Goal: Information Seeking & Learning: Learn about a topic

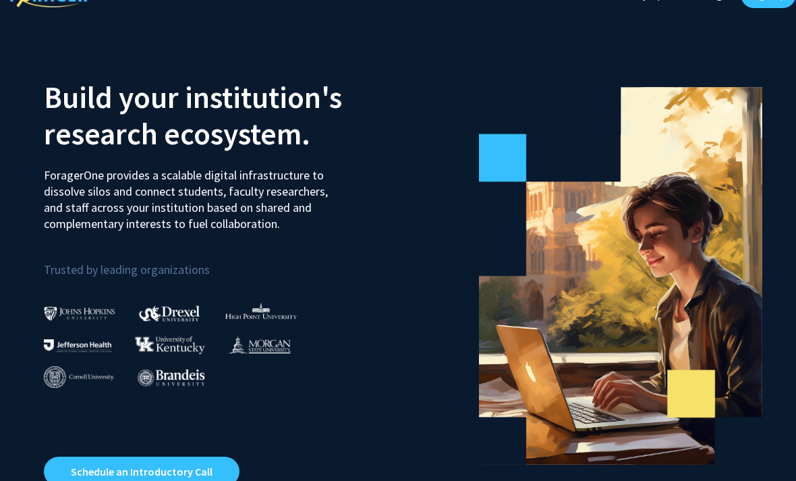
scroll to position [20, 0]
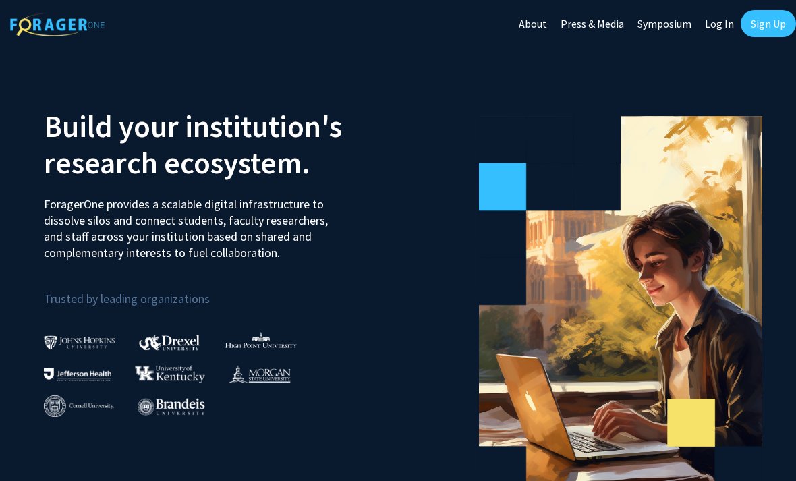
click at [611, 32] on link "Press & Media" at bounding box center [592, 23] width 77 height 47
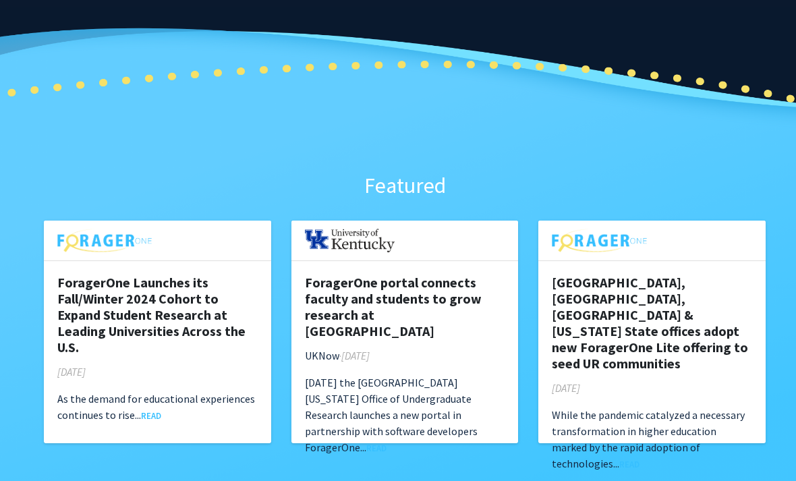
scroll to position [281, 0]
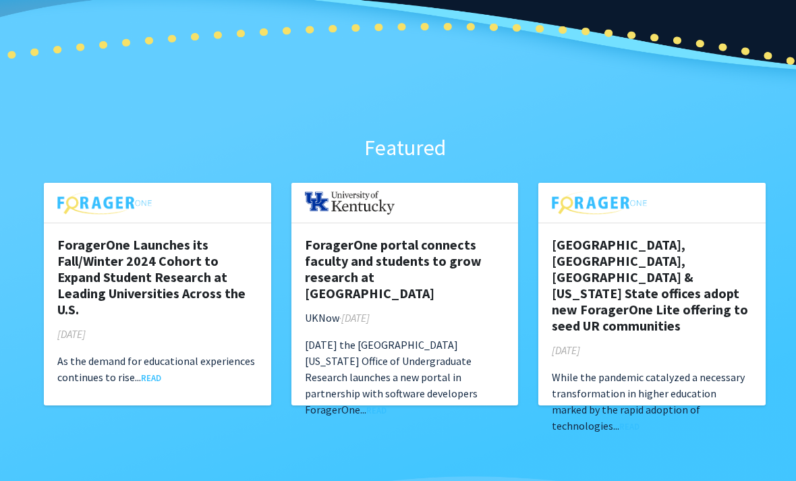
click at [697, 431] on div "Featured ForagerOne Launches its Fall/Winter 2024 Cohort to Expand Student Rese…" at bounding box center [405, 272] width 810 height 607
click at [753, 373] on div "[GEOGRAPHIC_DATA], [GEOGRAPHIC_DATA], [GEOGRAPHIC_DATA] & [US_STATE] State offi…" at bounding box center [652, 335] width 227 height 224
click at [658, 263] on h5 "[GEOGRAPHIC_DATA], [GEOGRAPHIC_DATA], [GEOGRAPHIC_DATA] & [US_STATE] State offi…" at bounding box center [652, 285] width 200 height 97
click at [640, 421] on link "READ" at bounding box center [630, 426] width 20 height 11
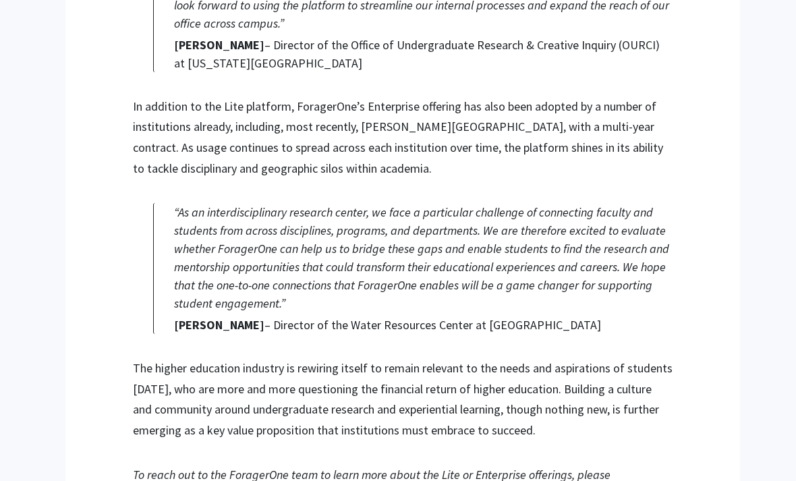
scroll to position [1495, 1]
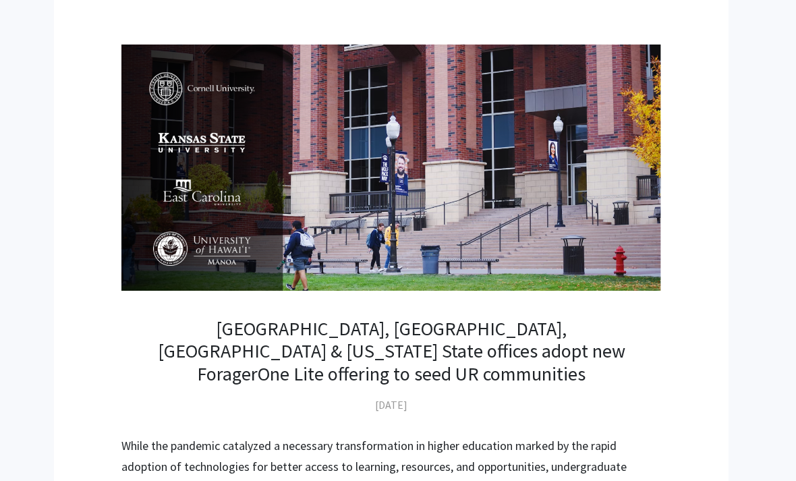
scroll to position [0, 13]
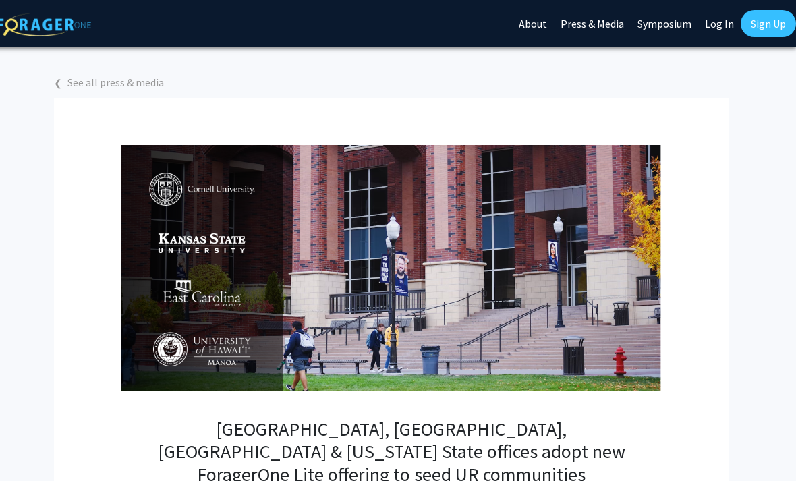
click at [594, 22] on link "Press & Media" at bounding box center [592, 23] width 77 height 47
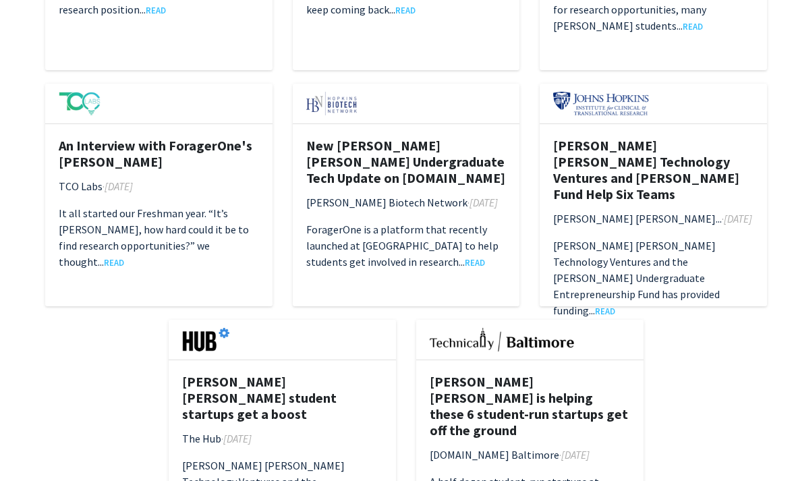
scroll to position [2003, 0]
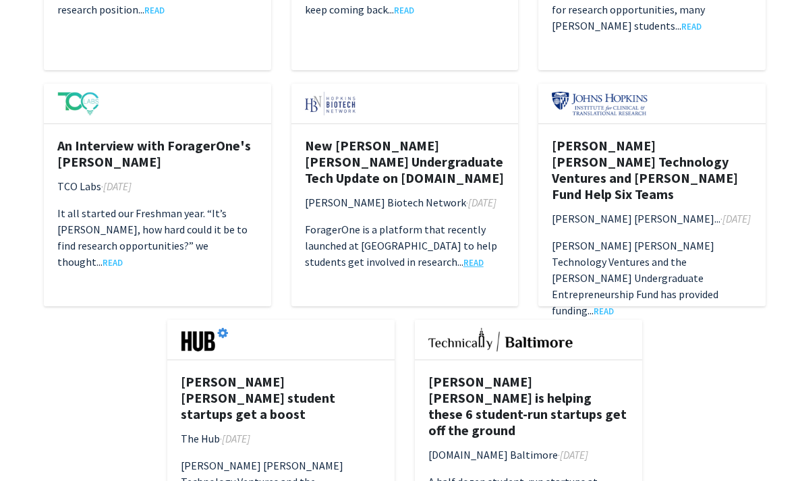
click at [464, 263] on link "READ" at bounding box center [474, 262] width 20 height 11
